Goal: Find specific page/section: Find specific page/section

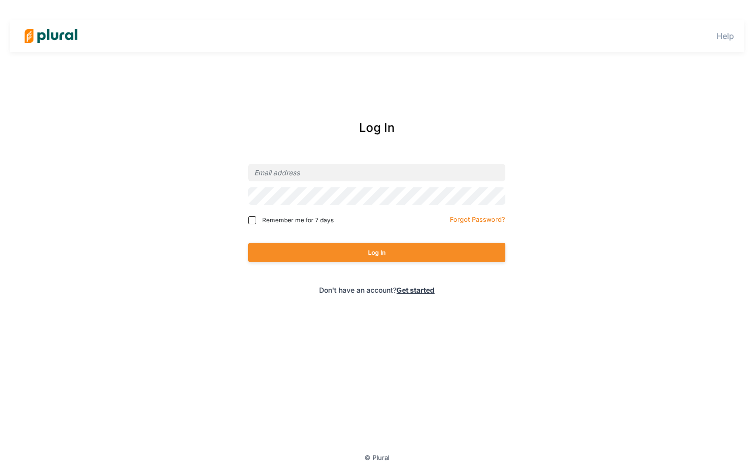
type input "[EMAIL_ADDRESS][DOMAIN_NAME]"
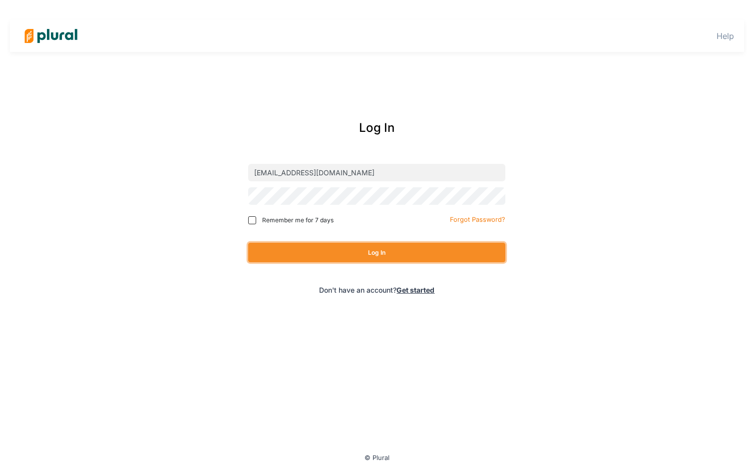
click at [417, 249] on button "Log In" at bounding box center [376, 252] width 257 height 19
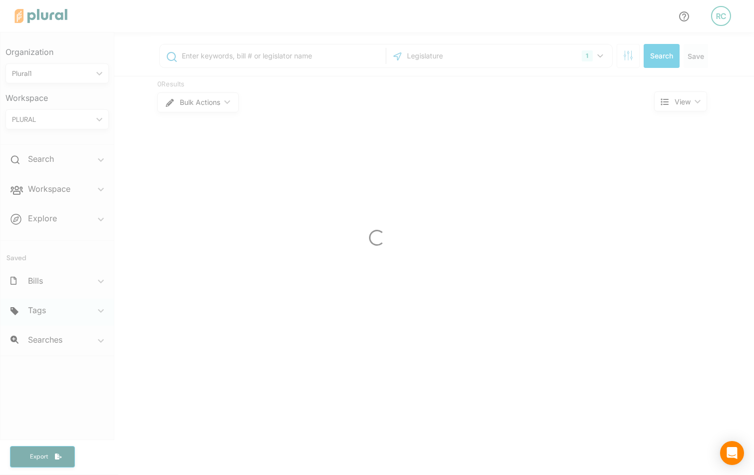
click at [69, 310] on div at bounding box center [377, 237] width 754 height 475
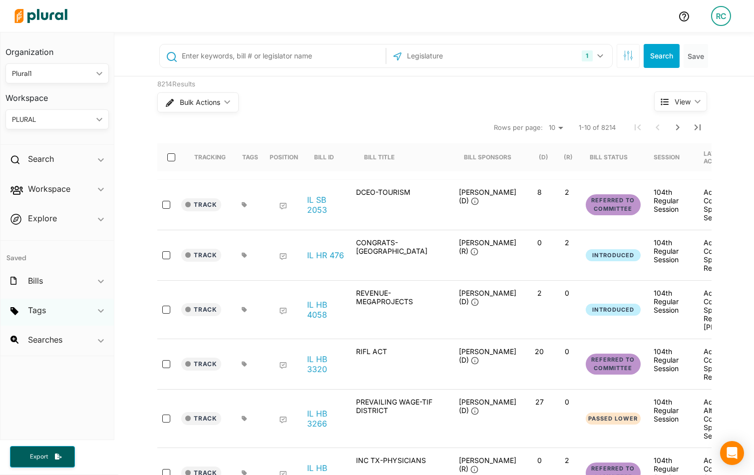
click at [69, 308] on div "Tags ic_keyboard_arrow_down" at bounding box center [56, 312] width 113 height 27
click at [46, 337] on span "A new tag for EN-1240" at bounding box center [65, 334] width 74 height 9
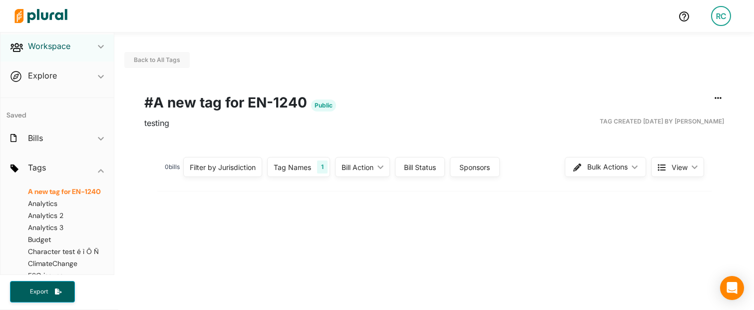
scroll to position [145, 0]
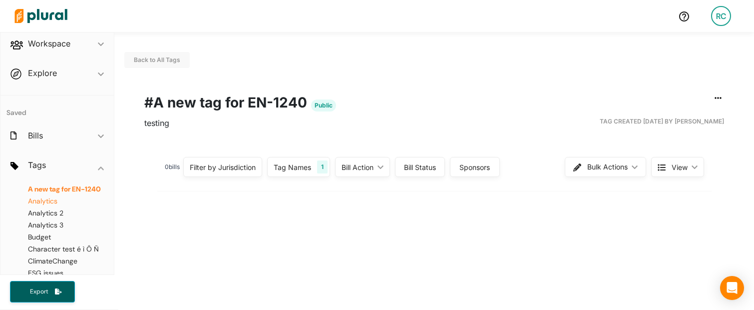
click at [51, 203] on span "Analytics" at bounding box center [42, 200] width 29 height 9
